Goal: Find specific page/section: Find specific page/section

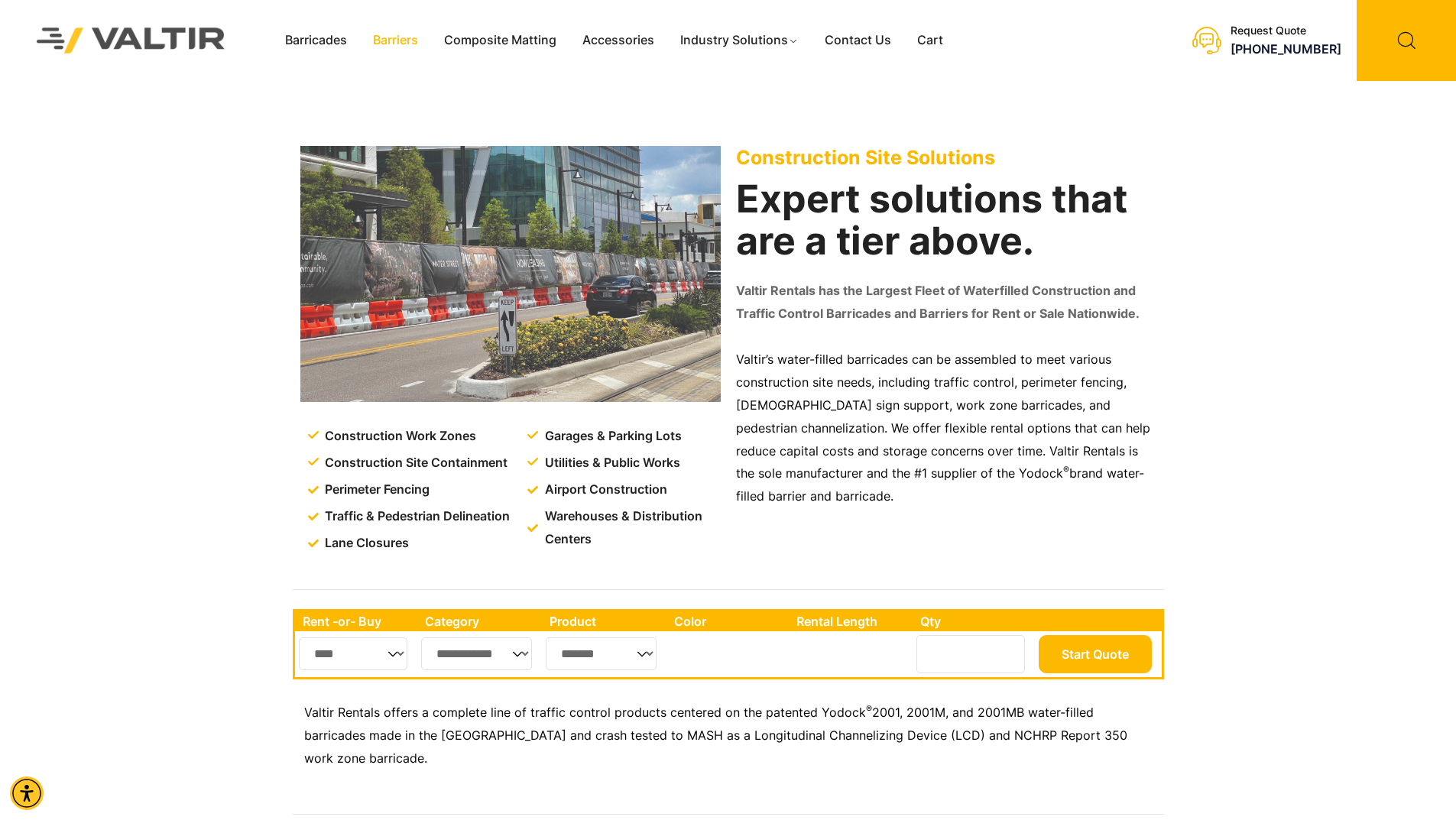
click at [400, 32] on link "Barriers" at bounding box center [395, 40] width 71 height 23
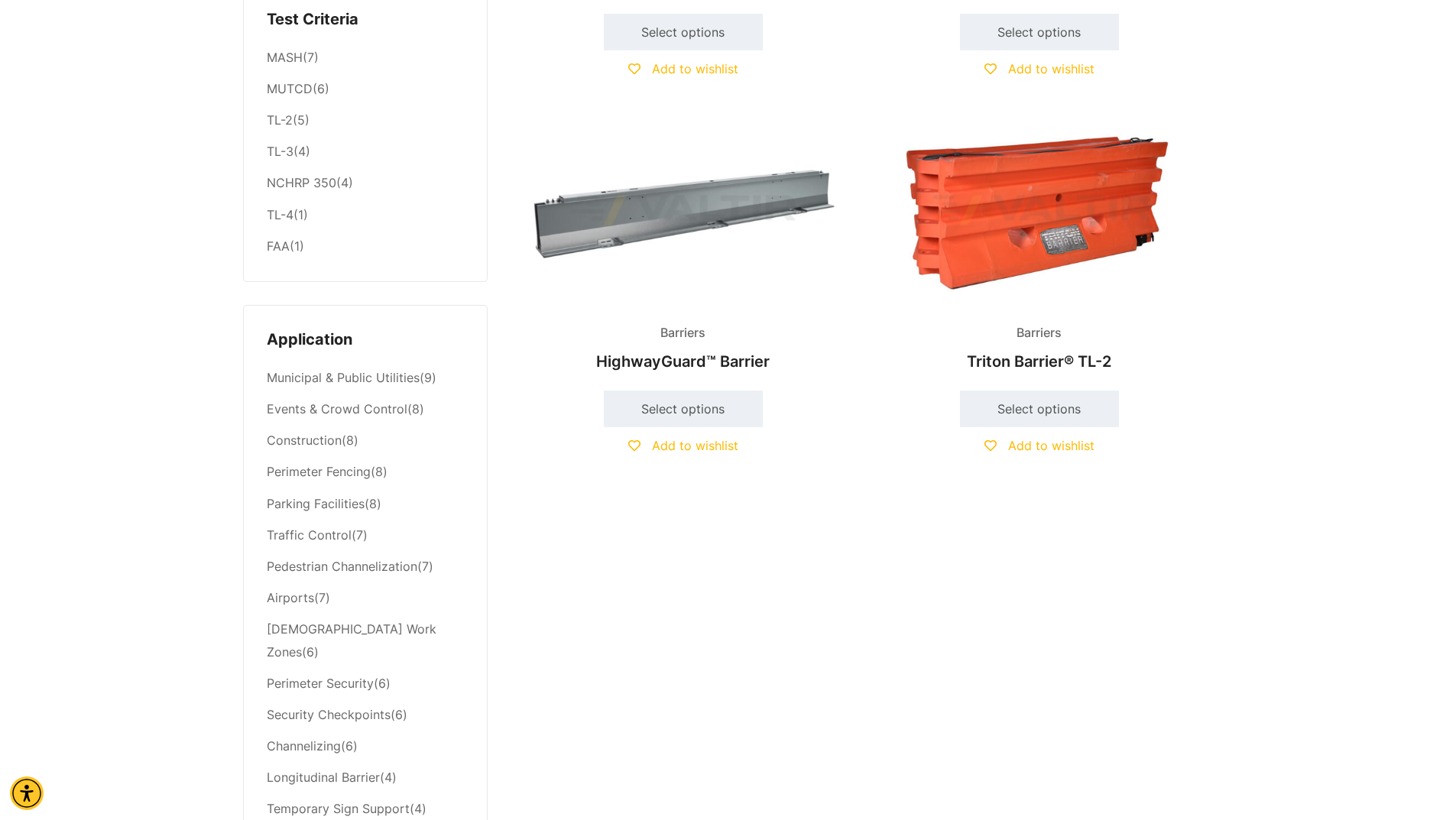
scroll to position [560, 0]
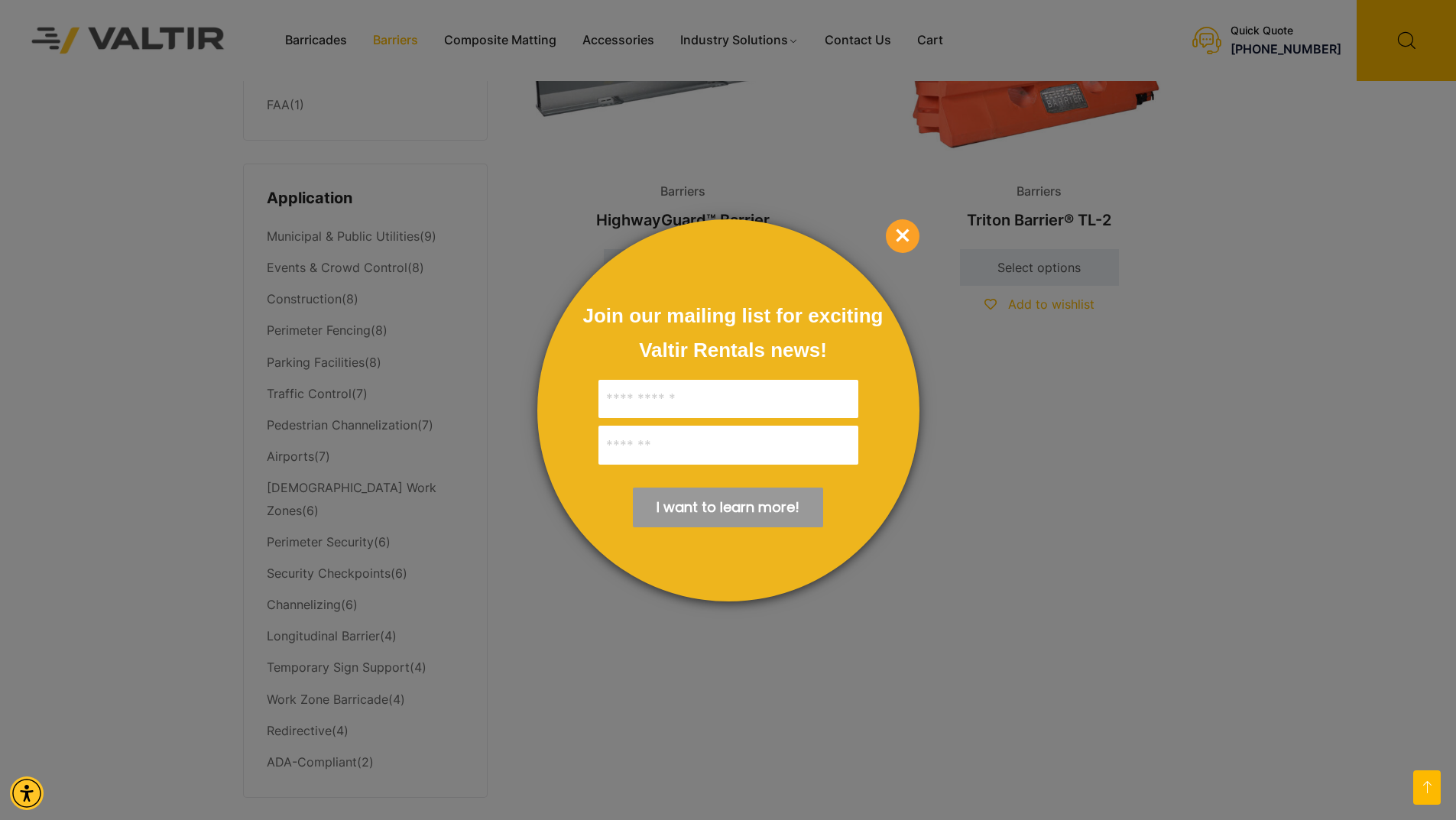
click at [361, 676] on div at bounding box center [728, 410] width 1456 height 820
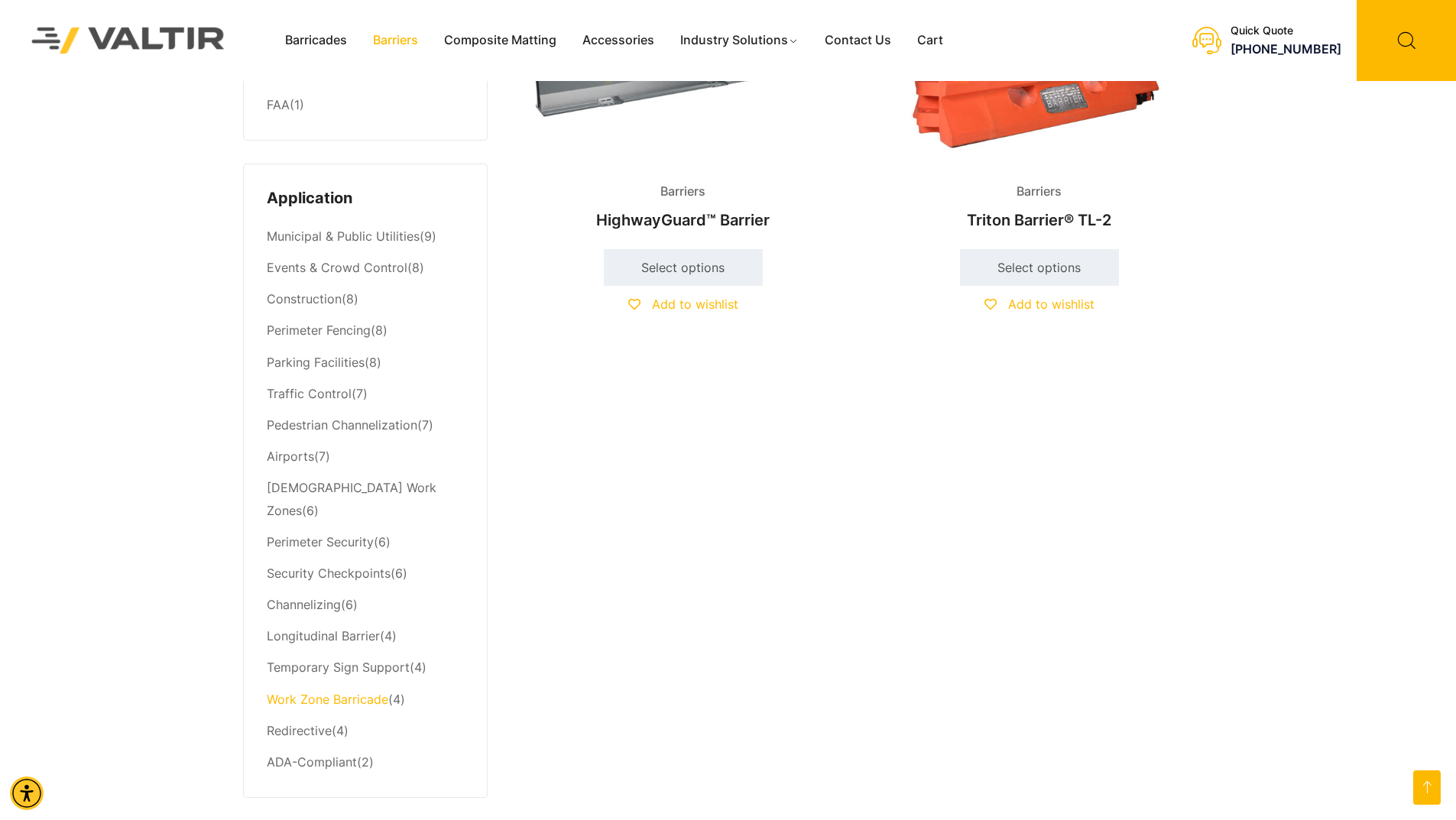
click at [334, 692] on link "Work Zone Barricade" at bounding box center [327, 699] width 121 height 16
